Goal: Task Accomplishment & Management: Manage account settings

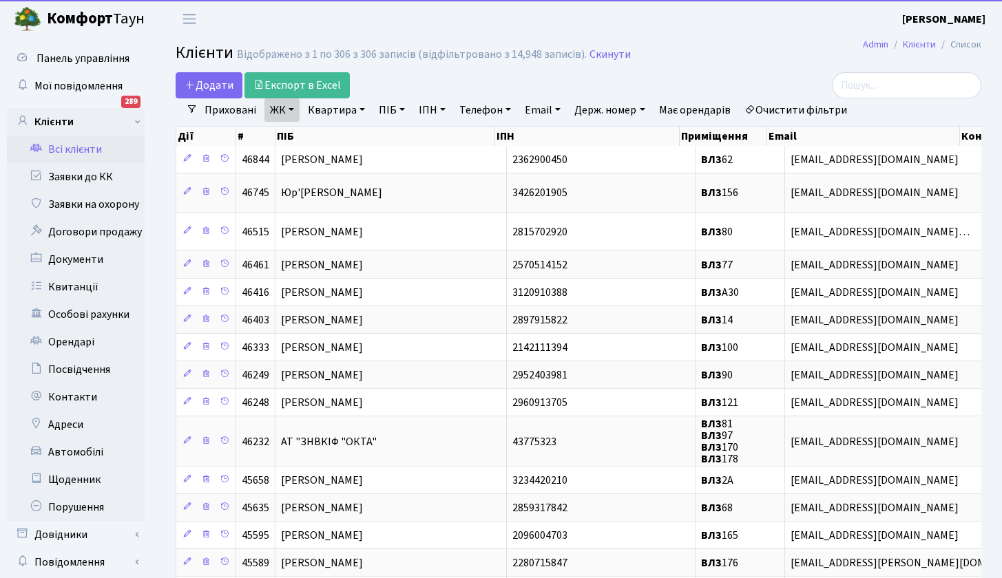
select select "1000"
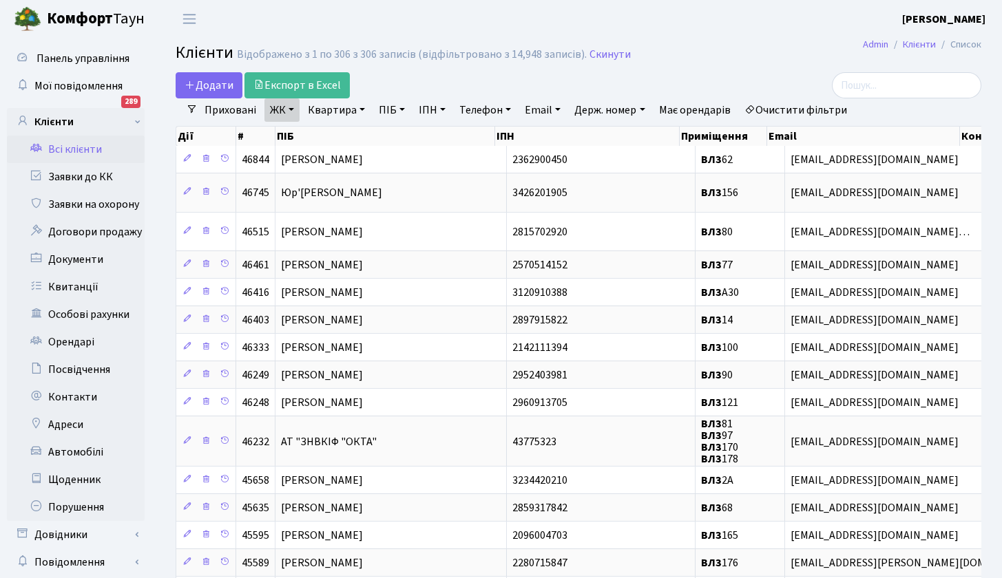
click at [84, 151] on link "Всі клієнти" at bounding box center [76, 150] width 138 height 28
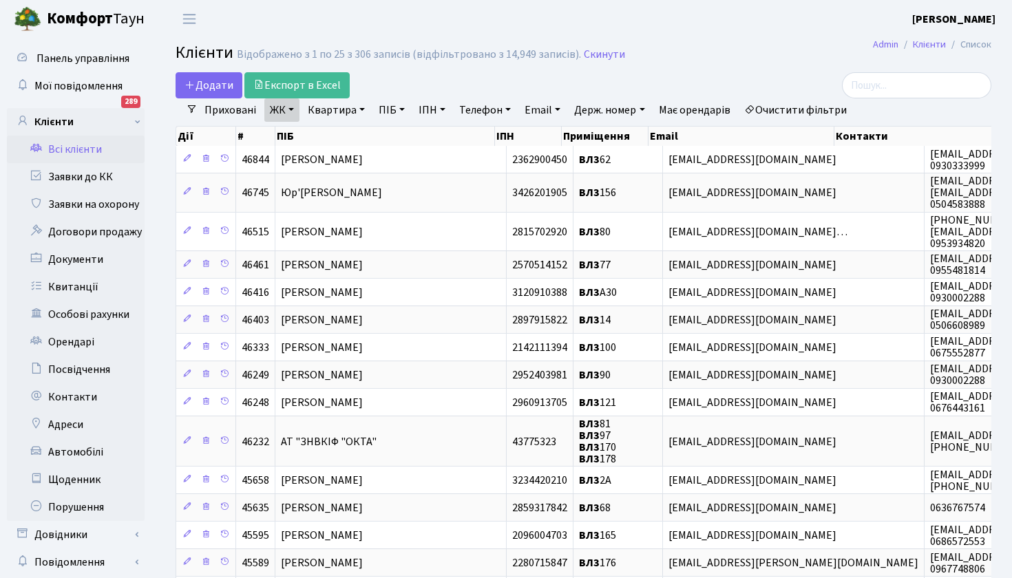
select select "25"
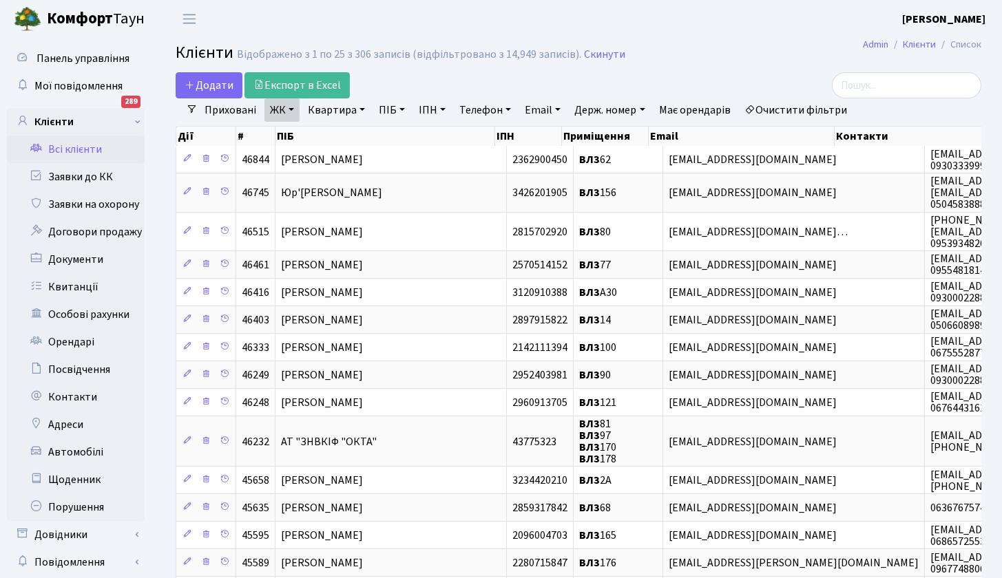
click at [290, 110] on link "ЖК" at bounding box center [281, 109] width 35 height 23
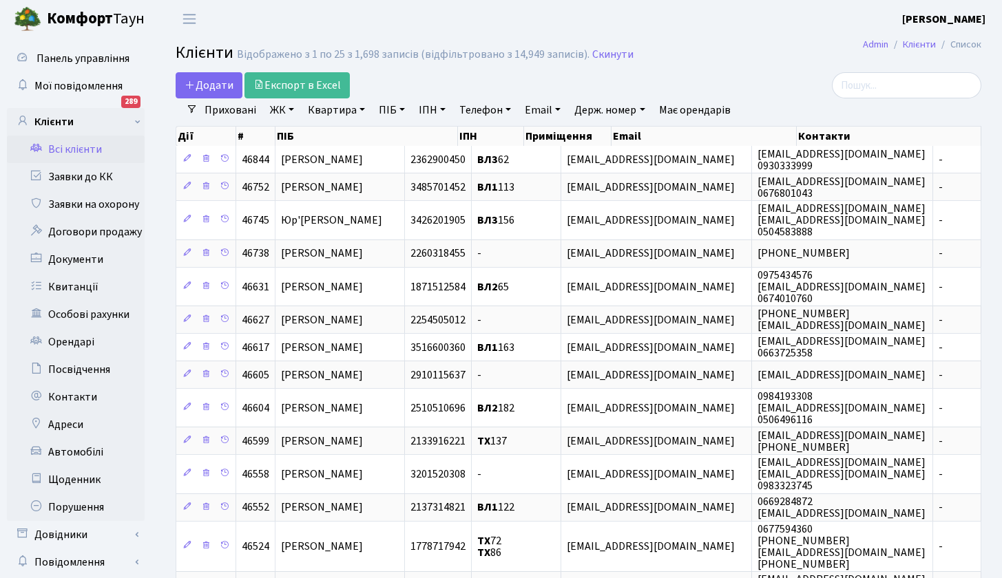
click at [337, 109] on link "Квартира" at bounding box center [336, 109] width 68 height 23
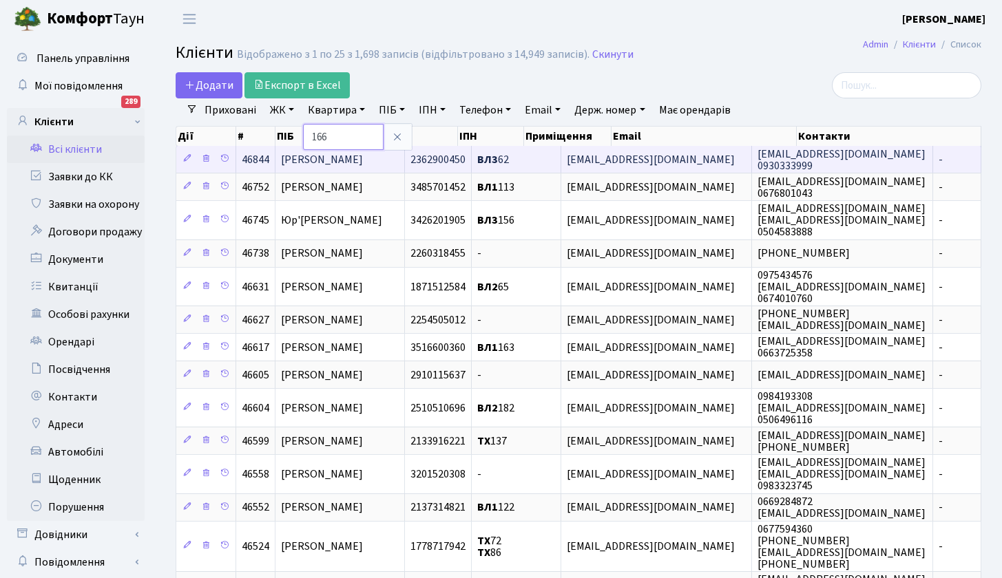
type input "166"
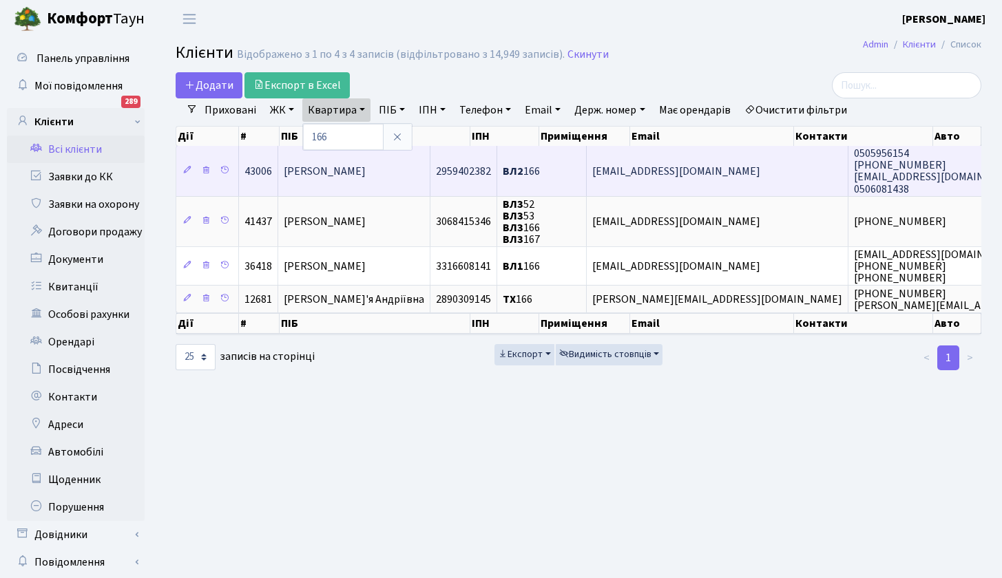
click at [366, 172] on span "Капацевич Наталія Миколаївна" at bounding box center [325, 171] width 82 height 15
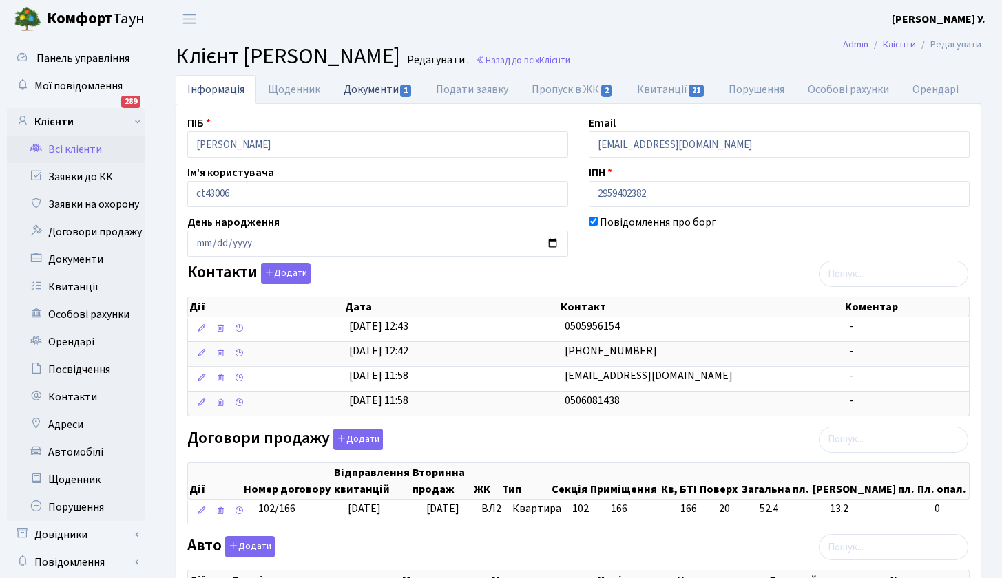
click at [375, 88] on link "Документи 1" at bounding box center [378, 89] width 92 height 28
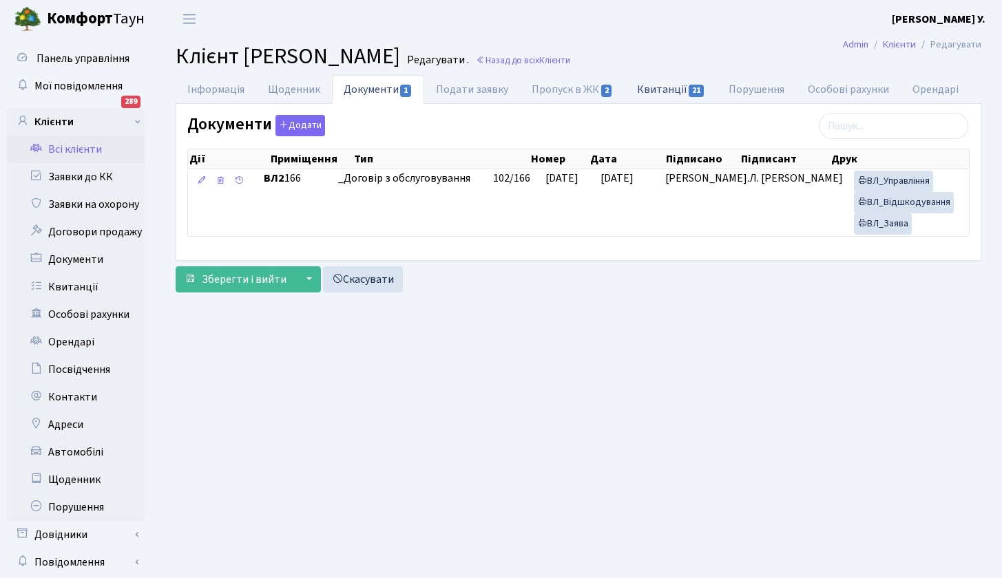
click at [668, 90] on link "Квитанції 21" at bounding box center [671, 89] width 92 height 28
select select "25"
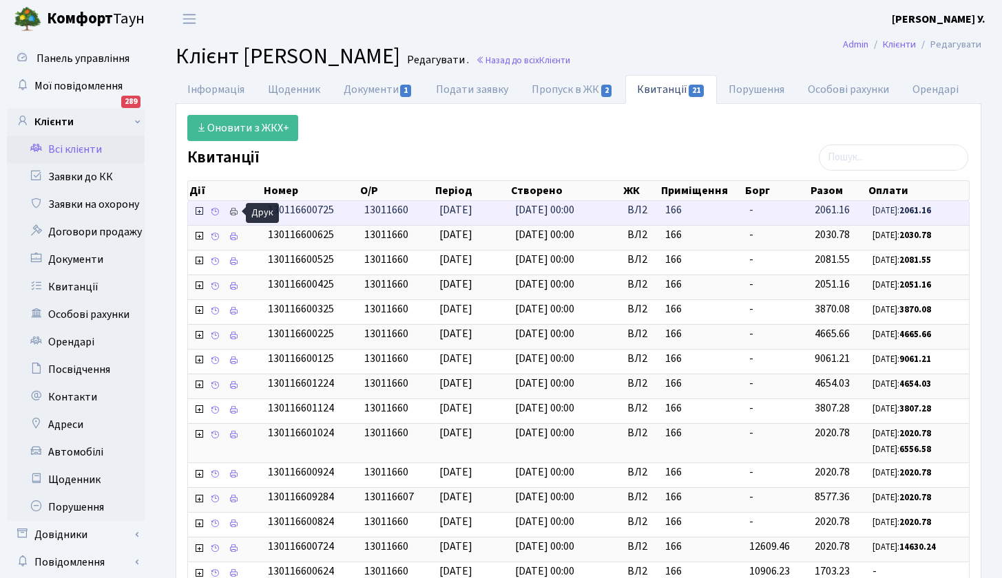
click at [234, 212] on icon at bounding box center [234, 212] width 10 height 10
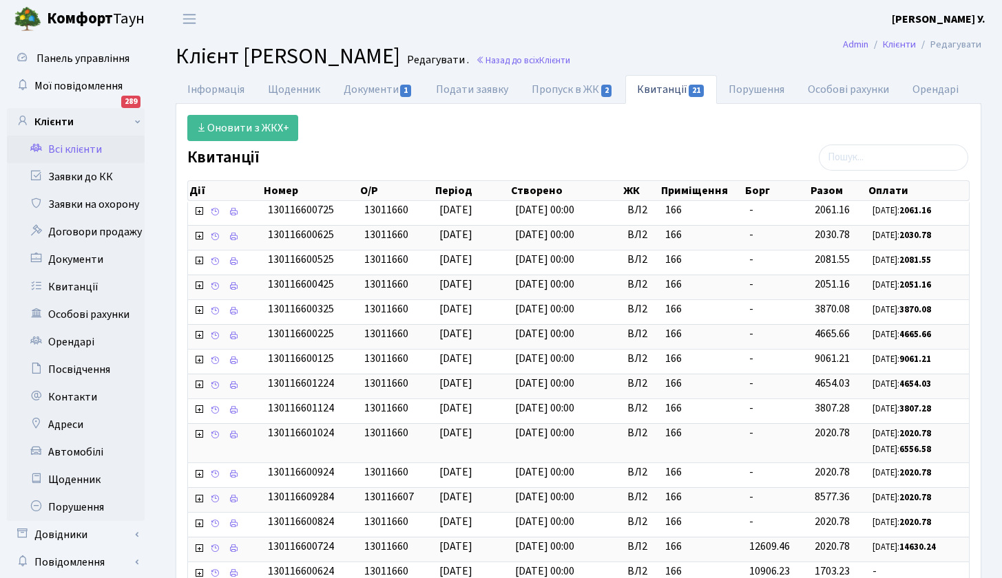
click at [70, 152] on link "Всі клієнти" at bounding box center [76, 150] width 138 height 28
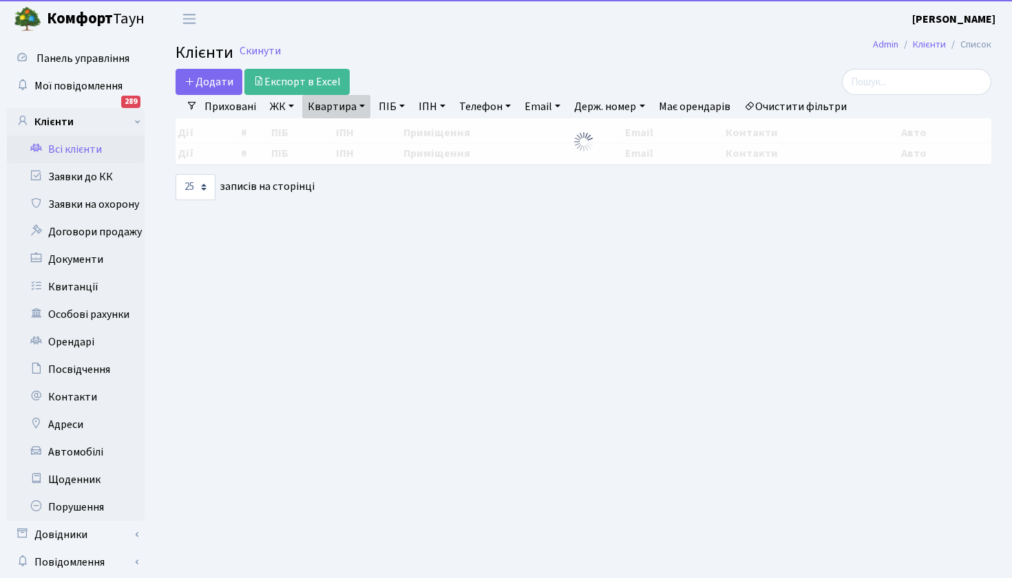
select select "25"
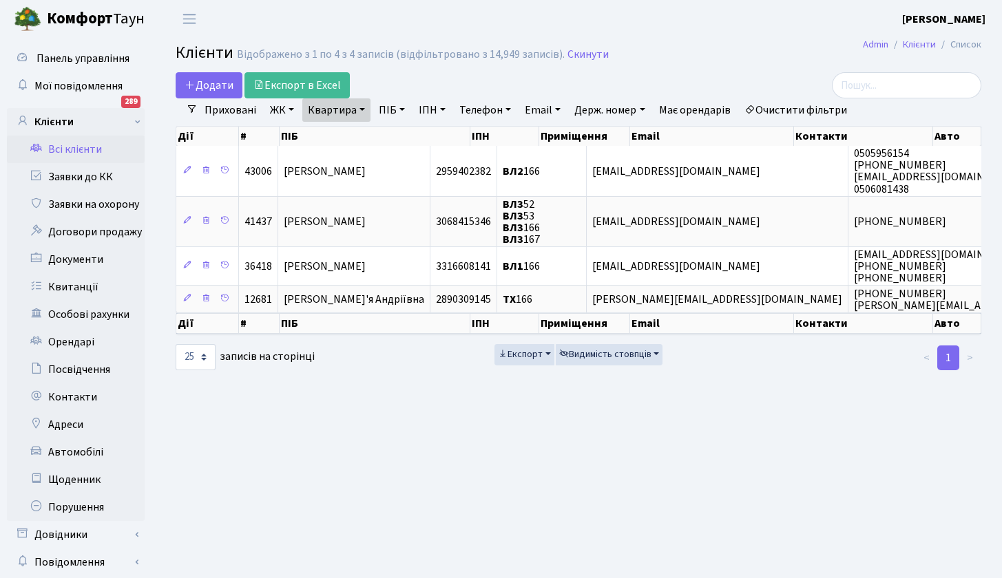
click at [357, 111] on link "Квартира" at bounding box center [336, 109] width 68 height 23
type input "178"
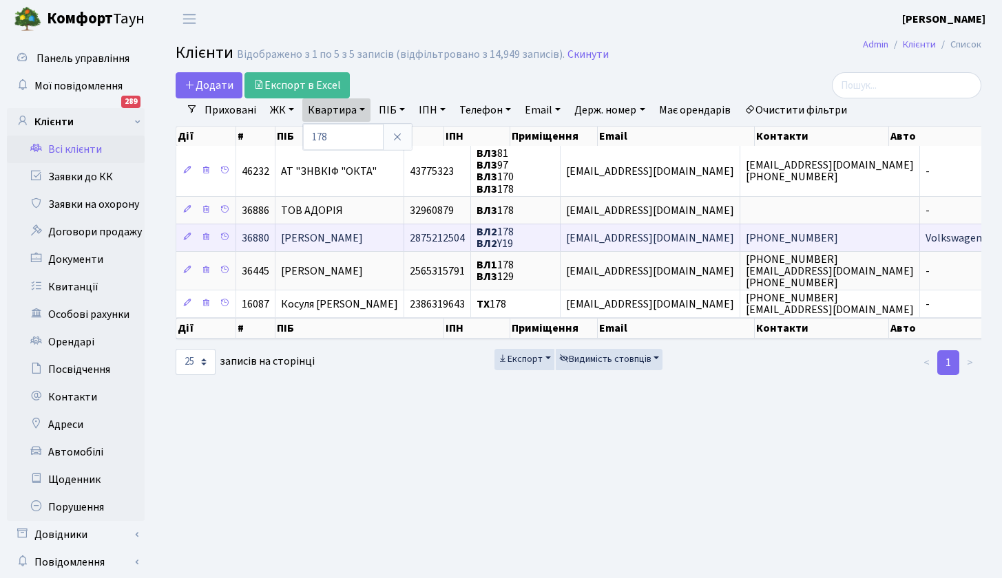
click at [353, 235] on span "Хижняк Вікторія Леонідівна" at bounding box center [322, 238] width 82 height 15
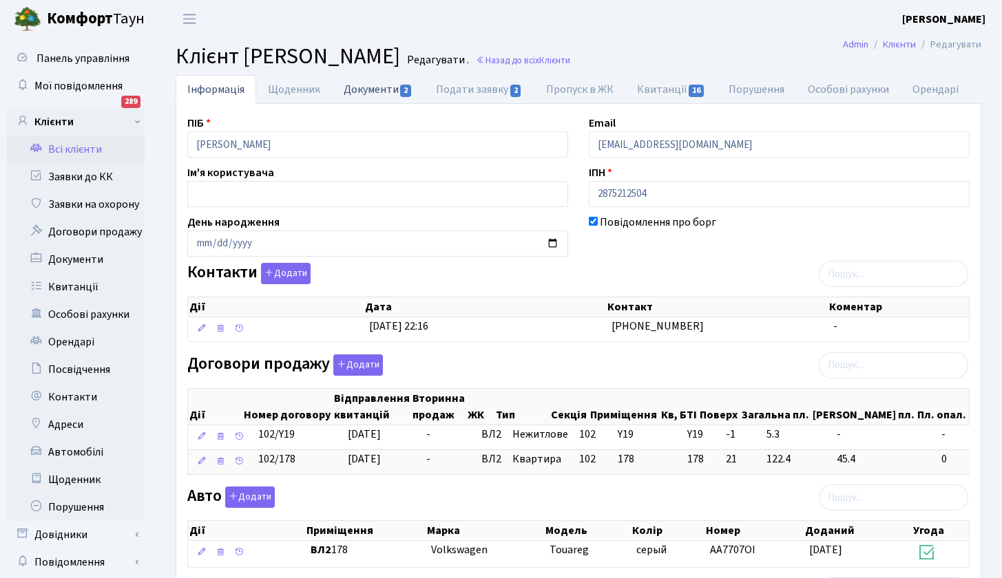
click at [374, 87] on link "Документи 2" at bounding box center [378, 89] width 92 height 28
select select "25"
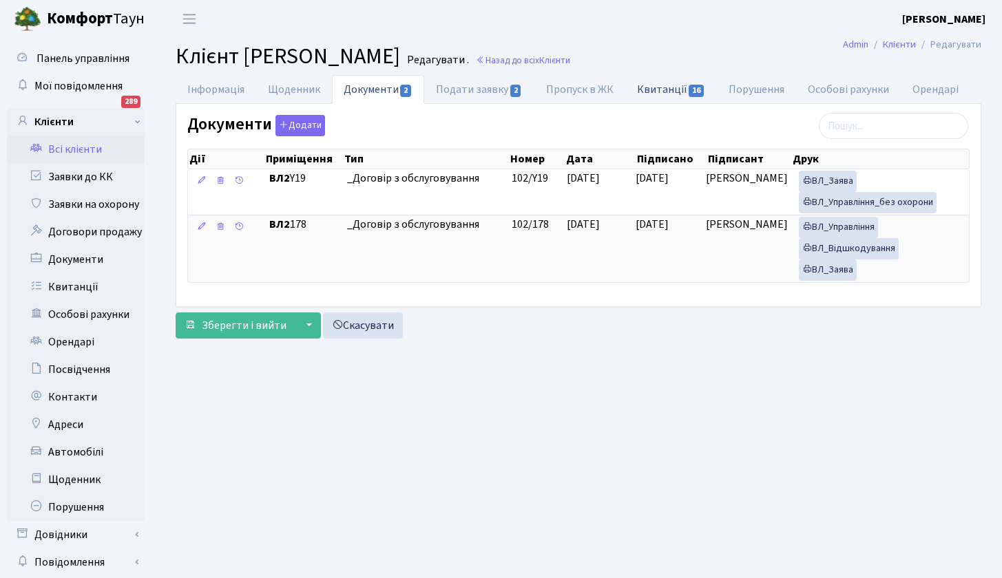
click at [652, 88] on link "Квитанції 16" at bounding box center [671, 89] width 92 height 28
select select "25"
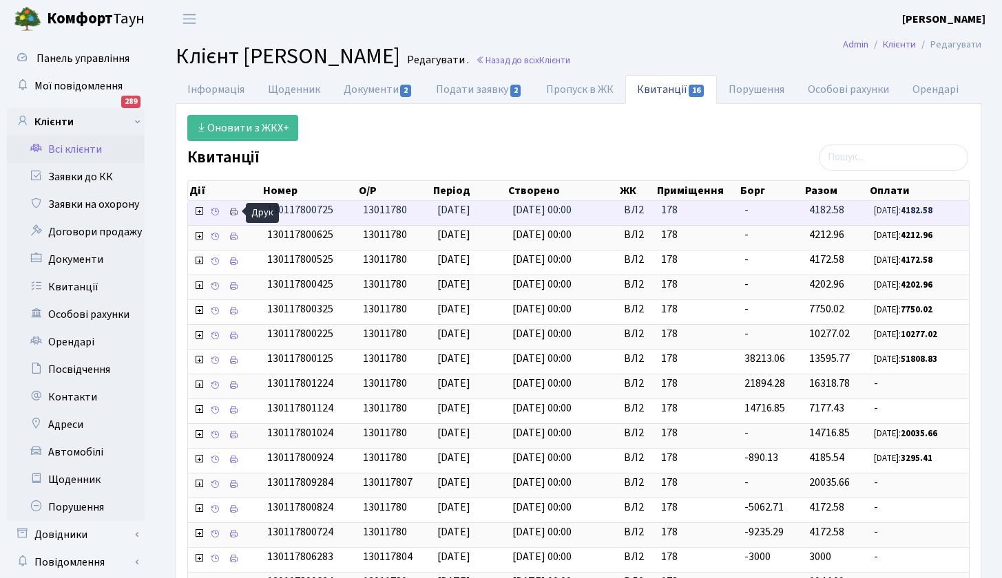
click at [233, 207] on icon at bounding box center [234, 212] width 10 height 10
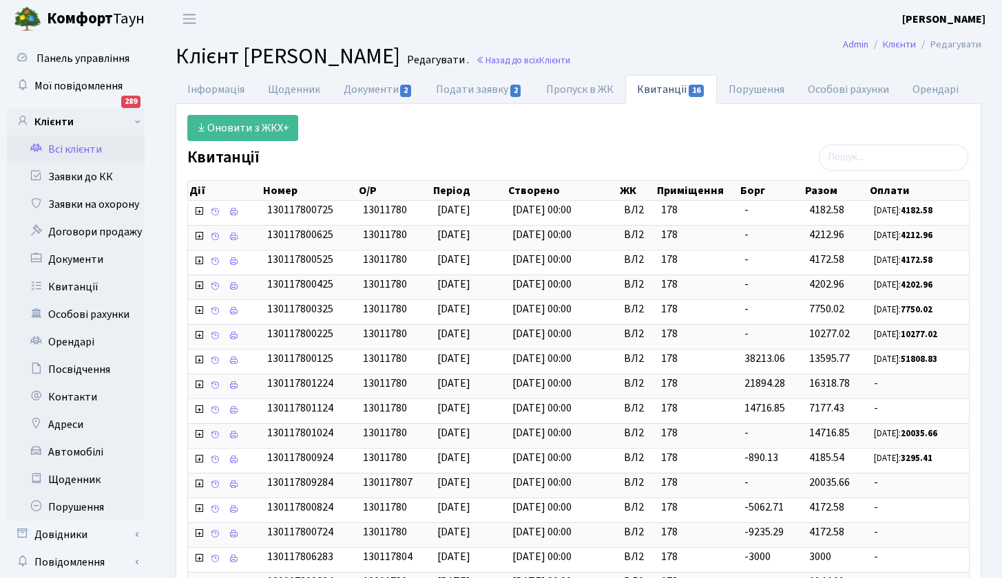
click at [79, 150] on link "Всі клієнти" at bounding box center [76, 150] width 138 height 28
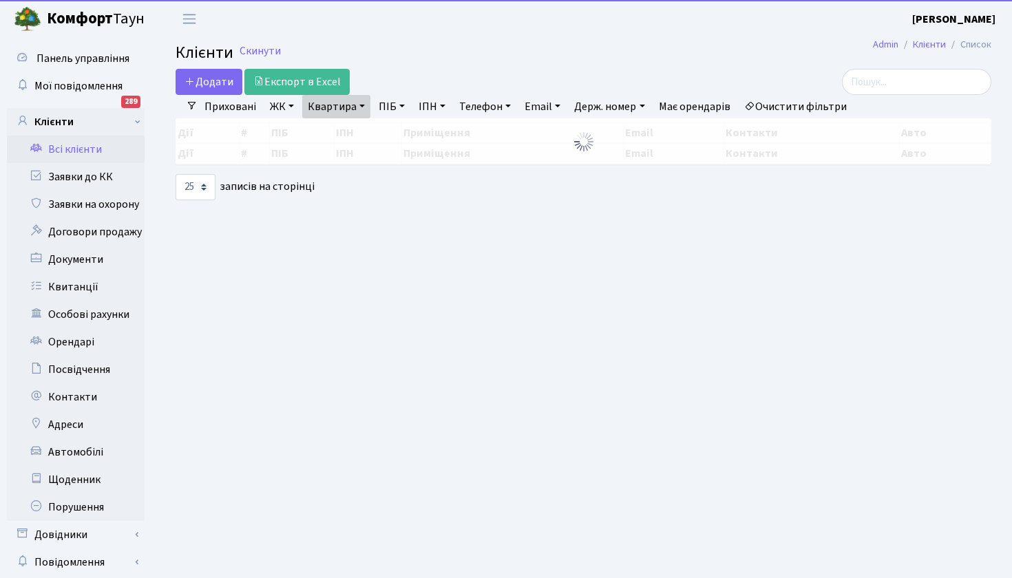
select select "25"
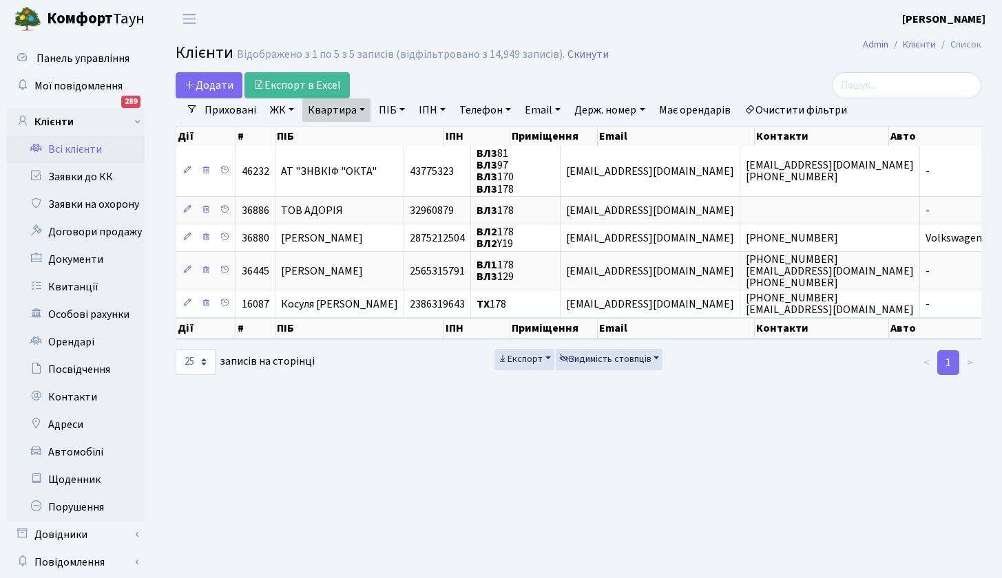
click at [360, 111] on link "Квартира" at bounding box center [336, 109] width 68 height 23
type input "129"
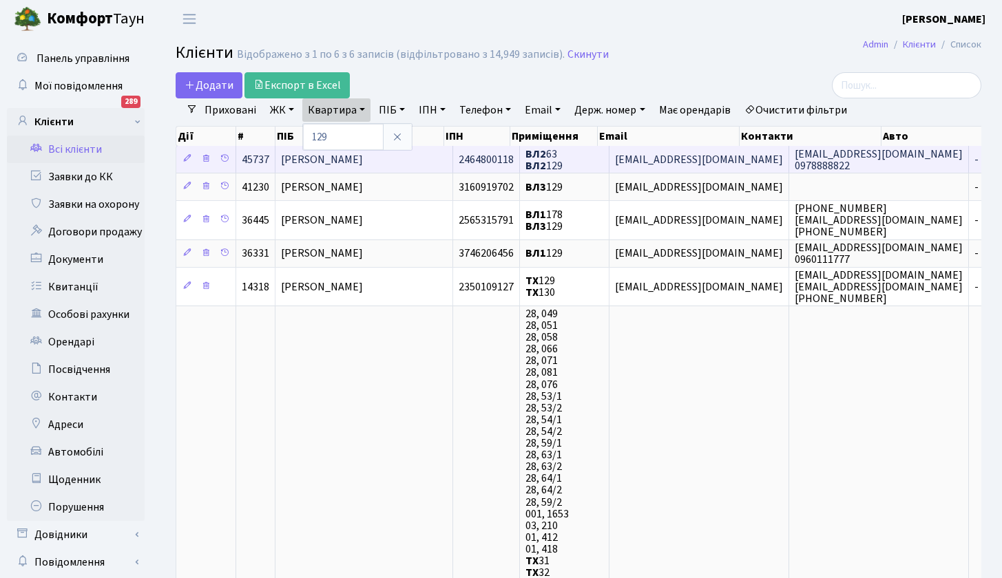
click at [363, 161] on span "[PERSON_NAME]" at bounding box center [322, 159] width 82 height 15
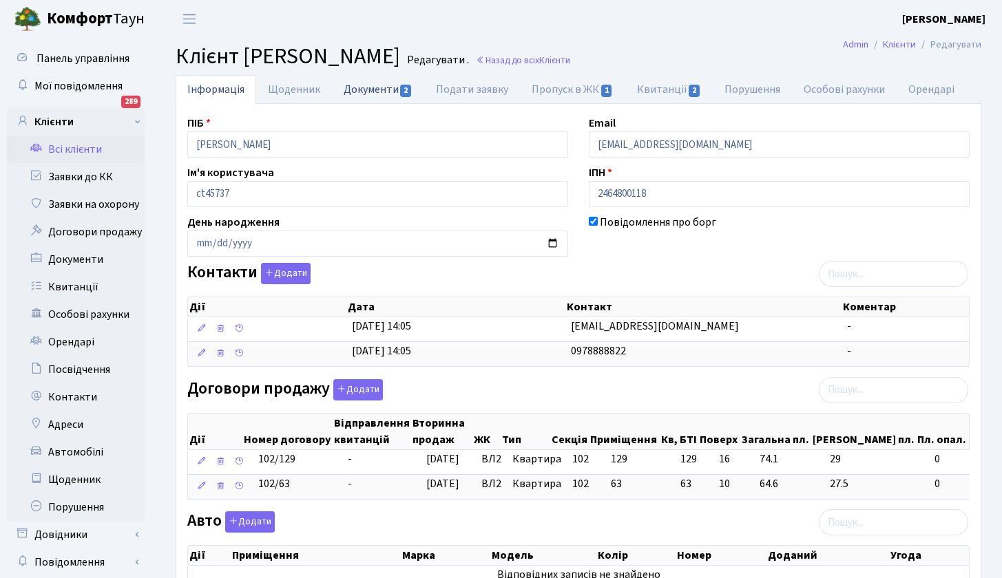
click at [365, 87] on link "Документи 2" at bounding box center [378, 89] width 92 height 28
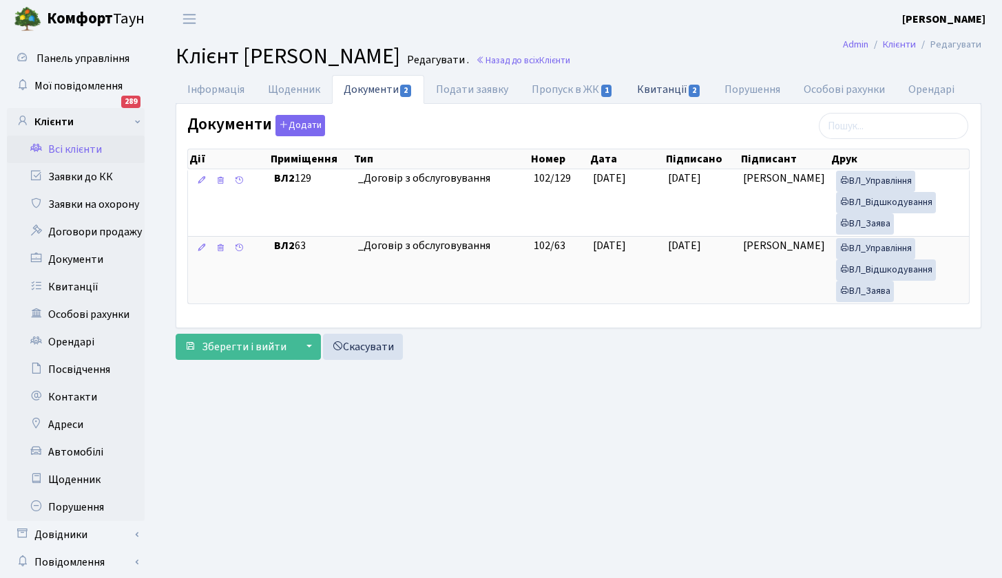
click at [675, 89] on link "Квитанції 2" at bounding box center [668, 89] width 87 height 28
select select "25"
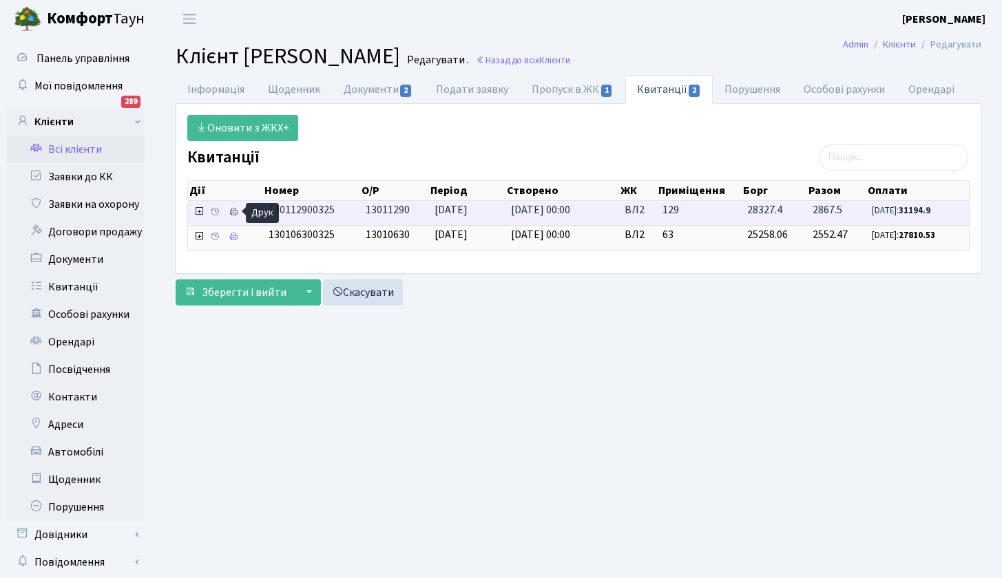
click at [234, 212] on icon at bounding box center [234, 212] width 10 height 10
click at [236, 212] on icon at bounding box center [234, 212] width 10 height 10
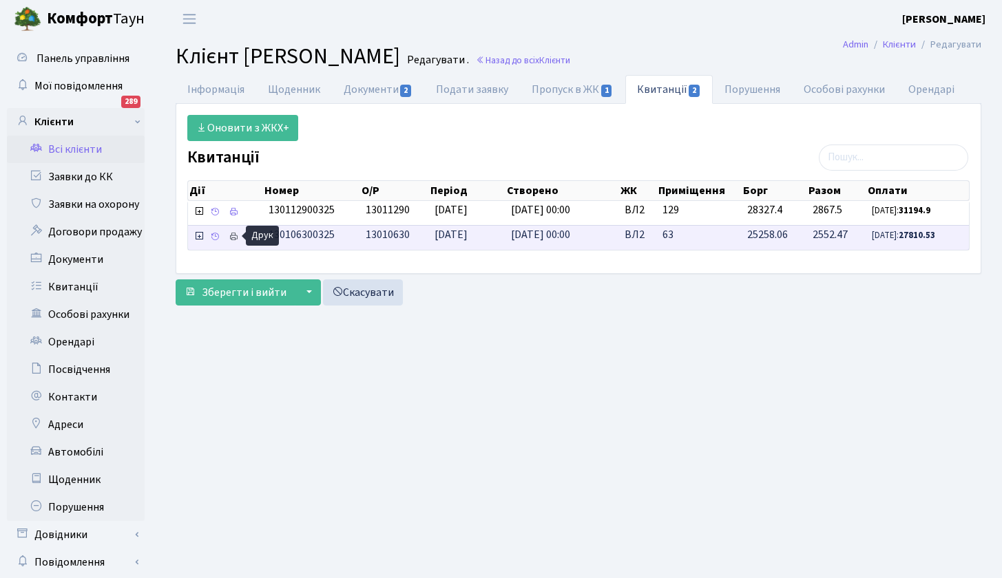
click at [235, 237] on icon at bounding box center [234, 237] width 10 height 10
drag, startPoint x: 247, startPoint y: 54, endPoint x: 526, endPoint y: 50, distance: 279.6
click at [400, 50] on span "Клієнт Гриненко Юрій Анатолійович" at bounding box center [288, 57] width 224 height 32
click at [83, 148] on link "Всі клієнти" at bounding box center [76, 150] width 138 height 28
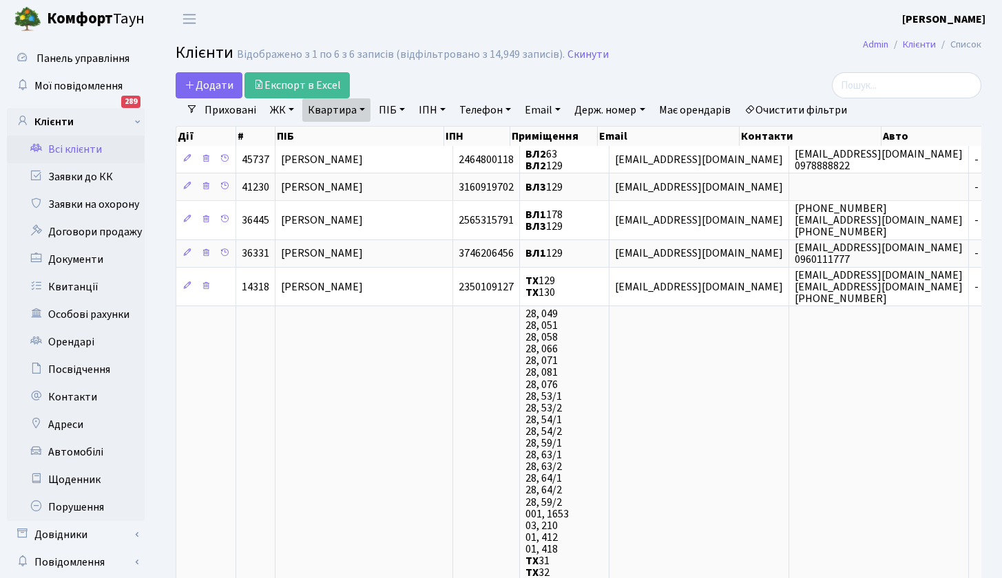
select select "25"
click at [360, 107] on link "Квартира" at bounding box center [336, 109] width 68 height 23
type input "131"
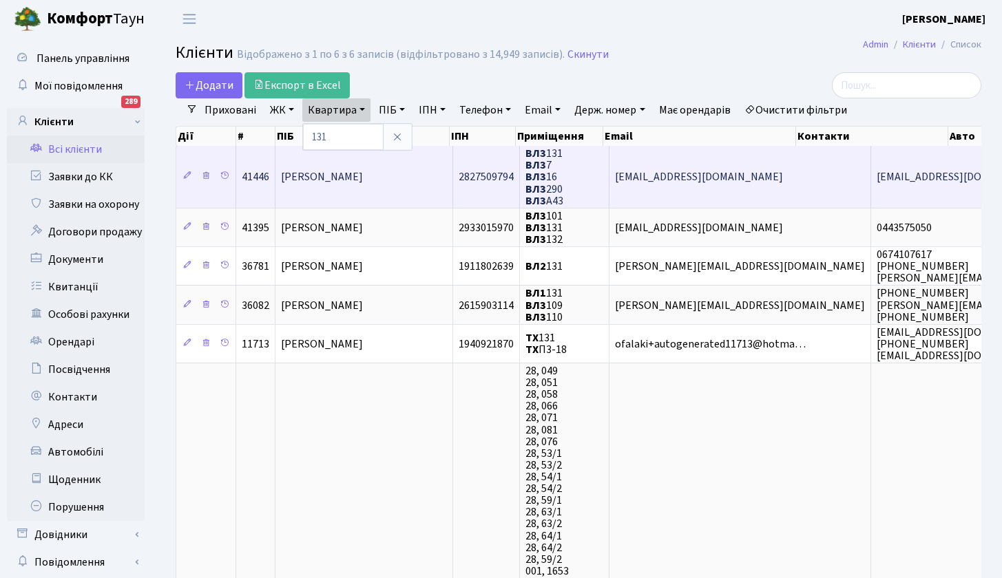
click at [363, 174] on span "[PERSON_NAME]" at bounding box center [322, 177] width 82 height 15
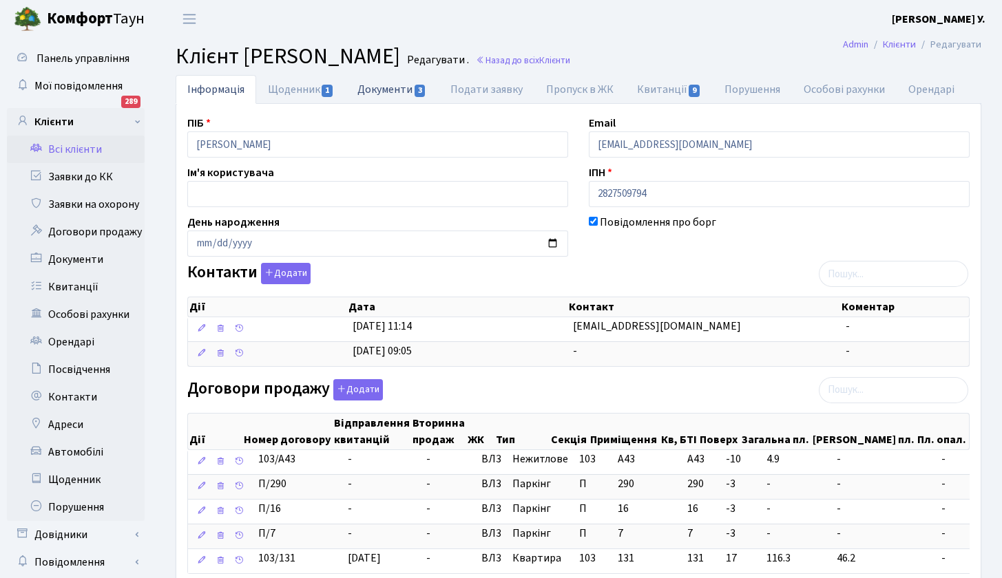
click at [386, 88] on link "Документи 3" at bounding box center [392, 89] width 92 height 28
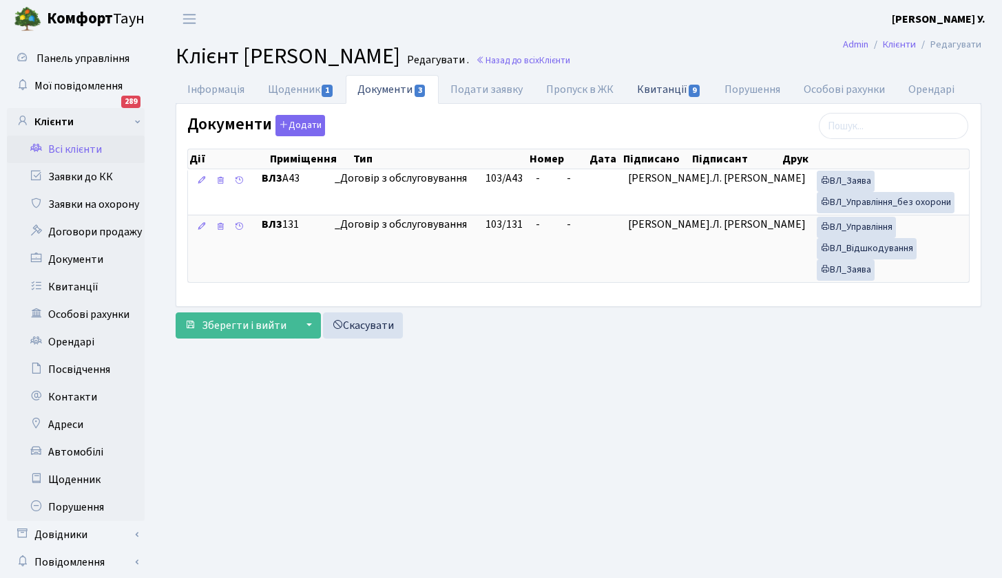
click at [661, 90] on link "Квитанції 9" at bounding box center [668, 89] width 87 height 28
select select "25"
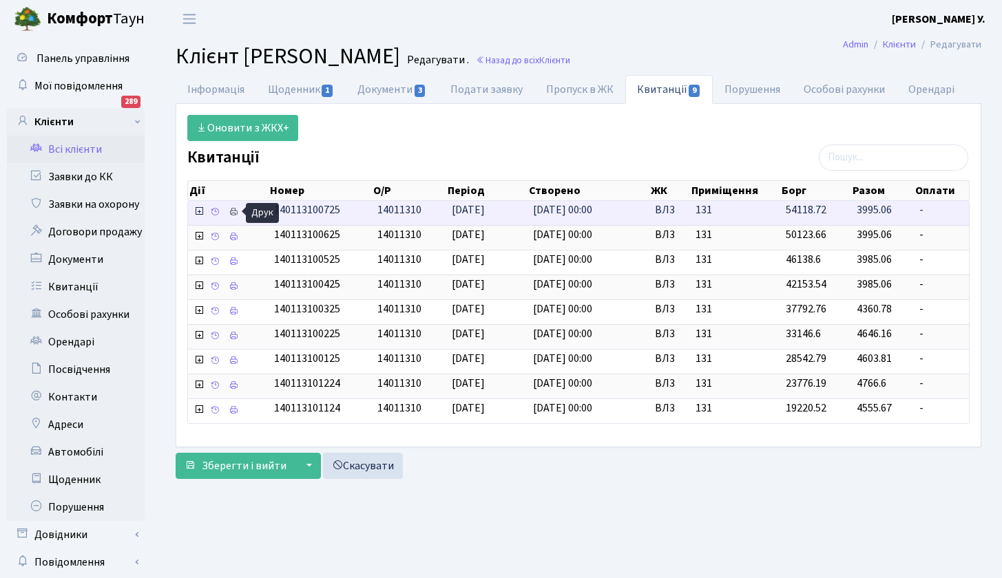
click at [232, 208] on icon at bounding box center [234, 212] width 10 height 10
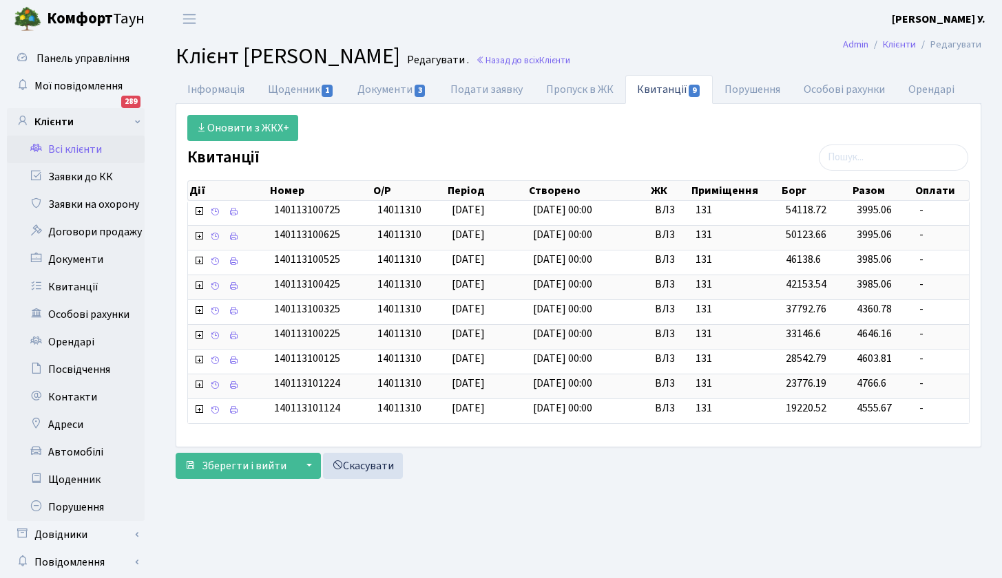
click at [95, 154] on link "Всі клієнти" at bounding box center [76, 150] width 138 height 28
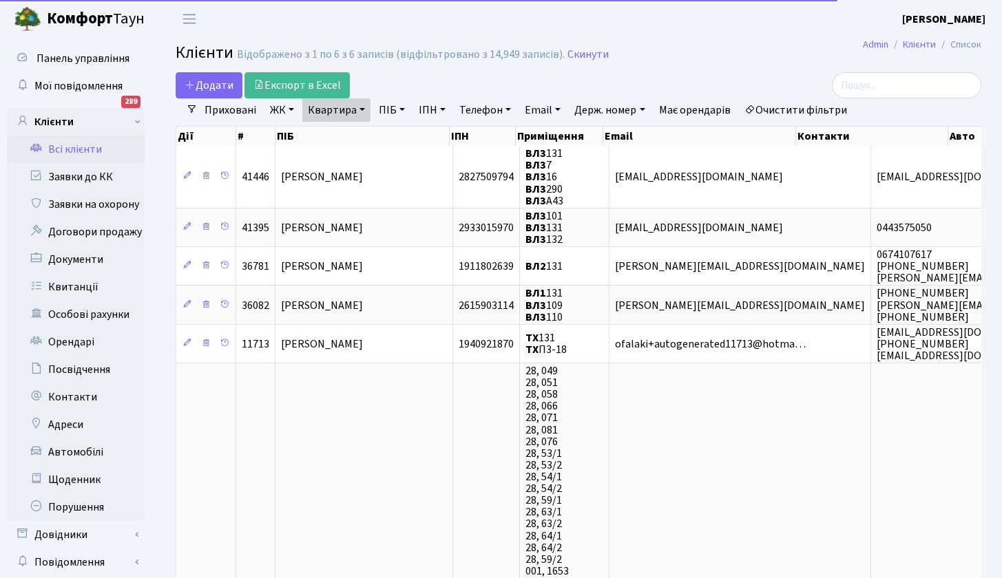
select select "25"
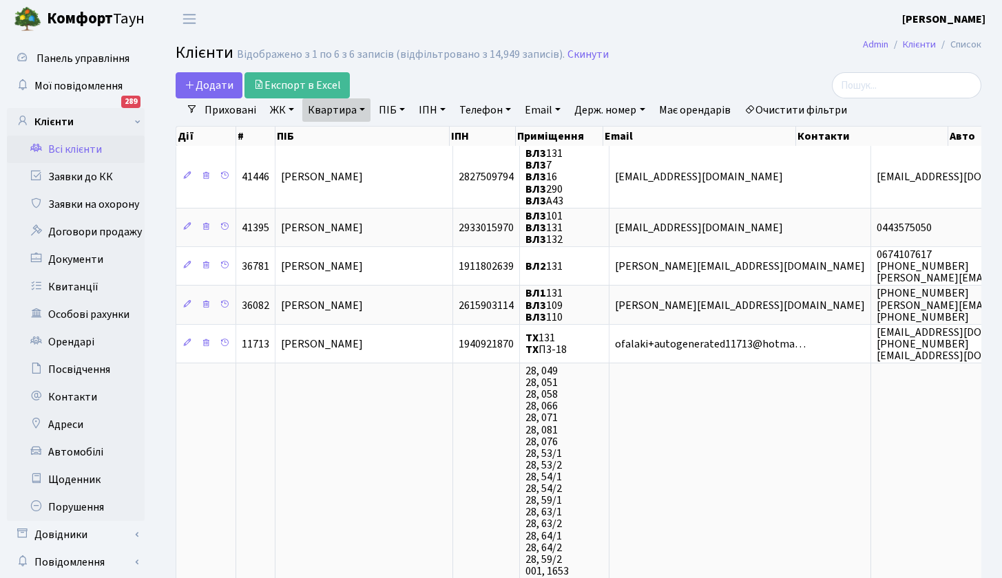
click at [364, 109] on link "Квартира" at bounding box center [336, 109] width 68 height 23
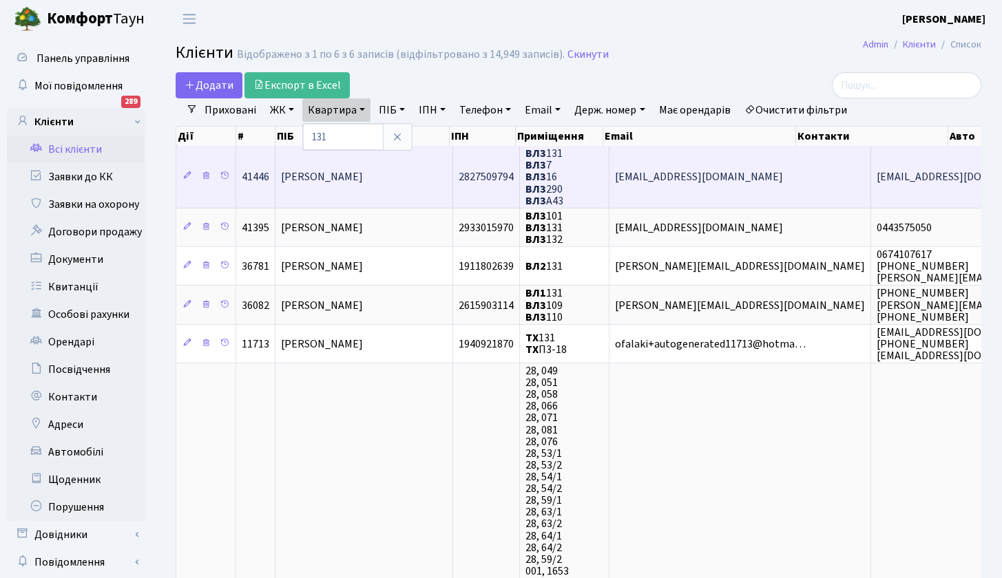
click at [532, 176] on b "ВЛ3" at bounding box center [535, 177] width 21 height 15
